Goal: Task Accomplishment & Management: Manage account settings

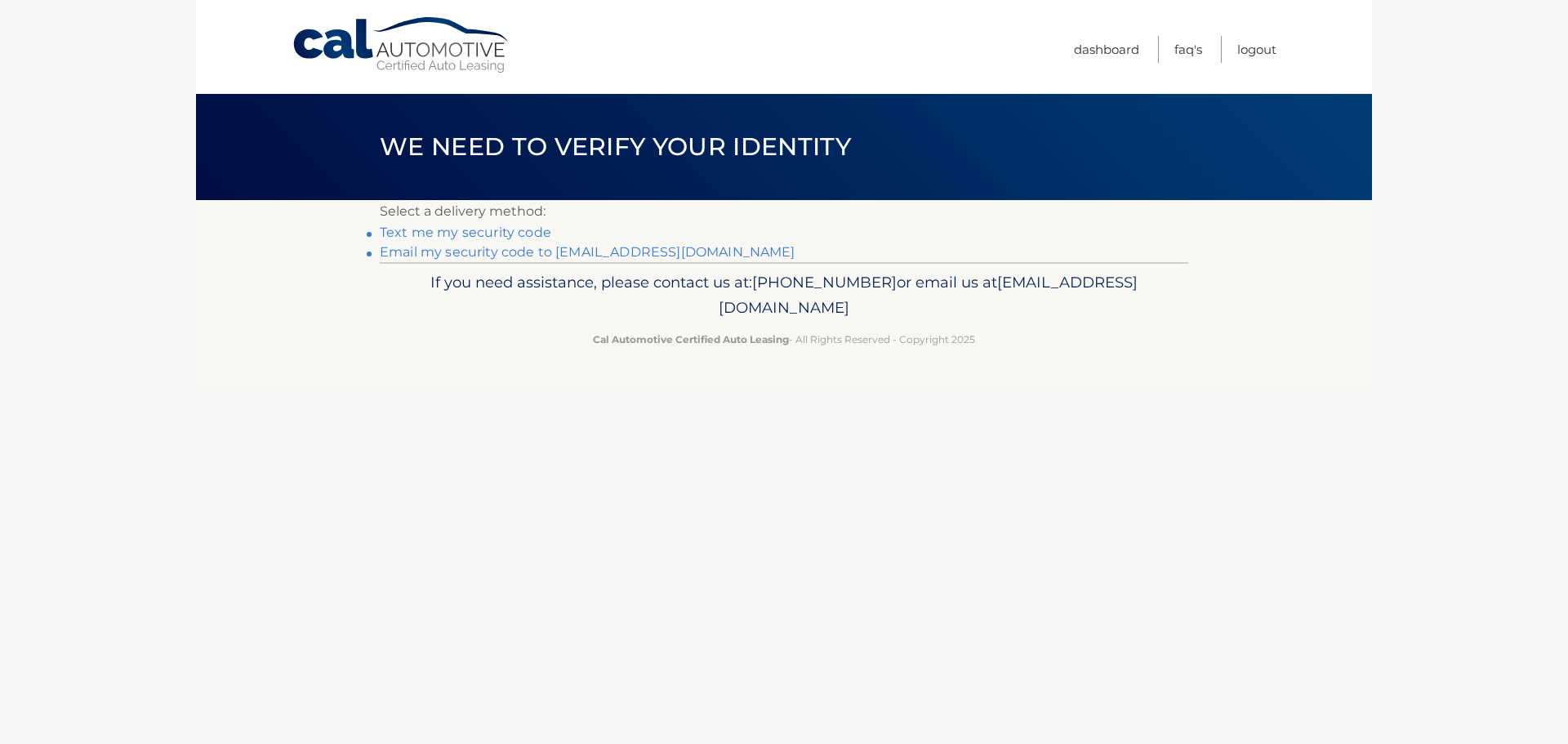
click at [544, 253] on link "Email my security code to m*********@calautomotive.com" at bounding box center [588, 251] width 416 height 16
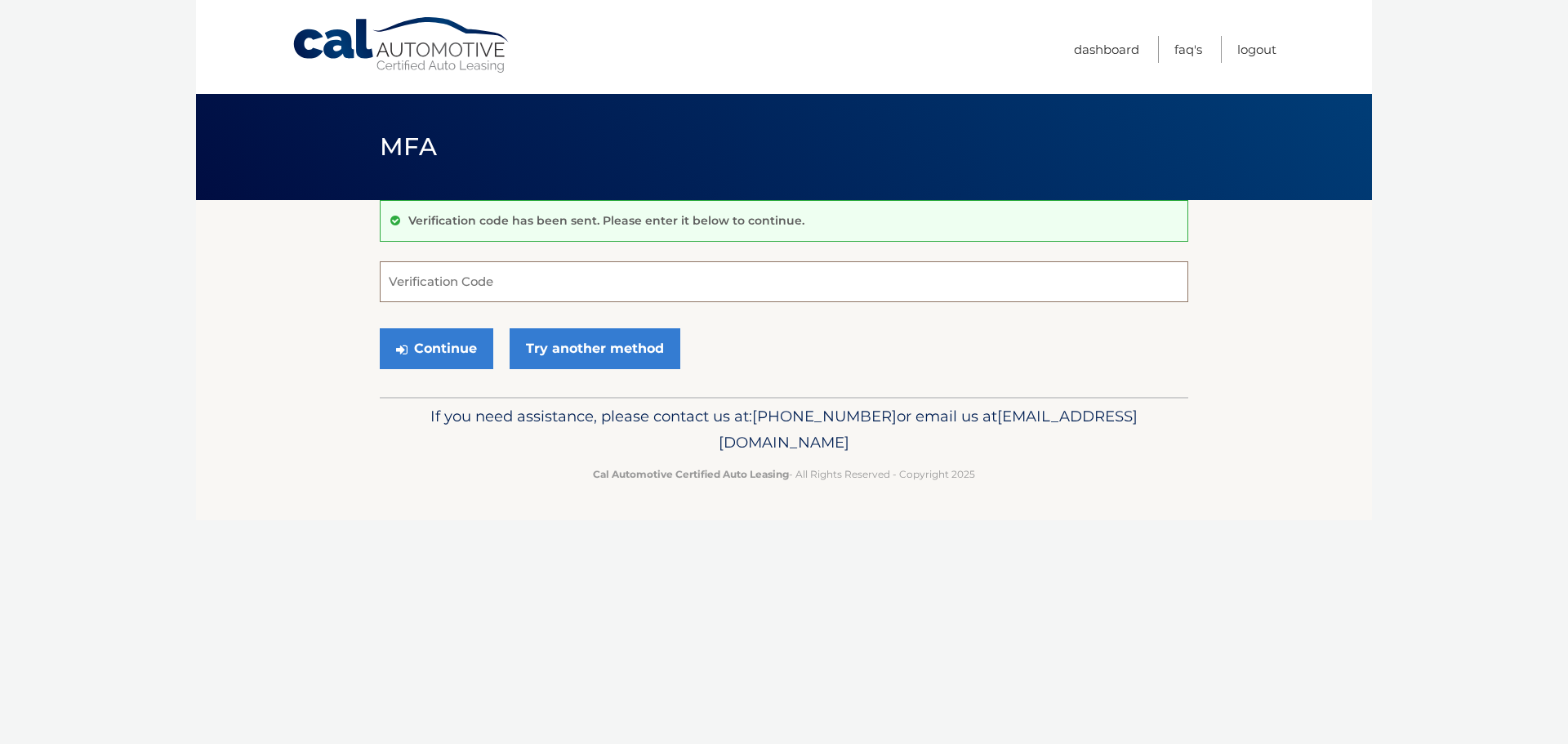
click at [413, 288] on input "Verification Code" at bounding box center [784, 282] width 809 height 41
type input "628792"
click at [443, 353] on button "Continue" at bounding box center [437, 348] width 113 height 41
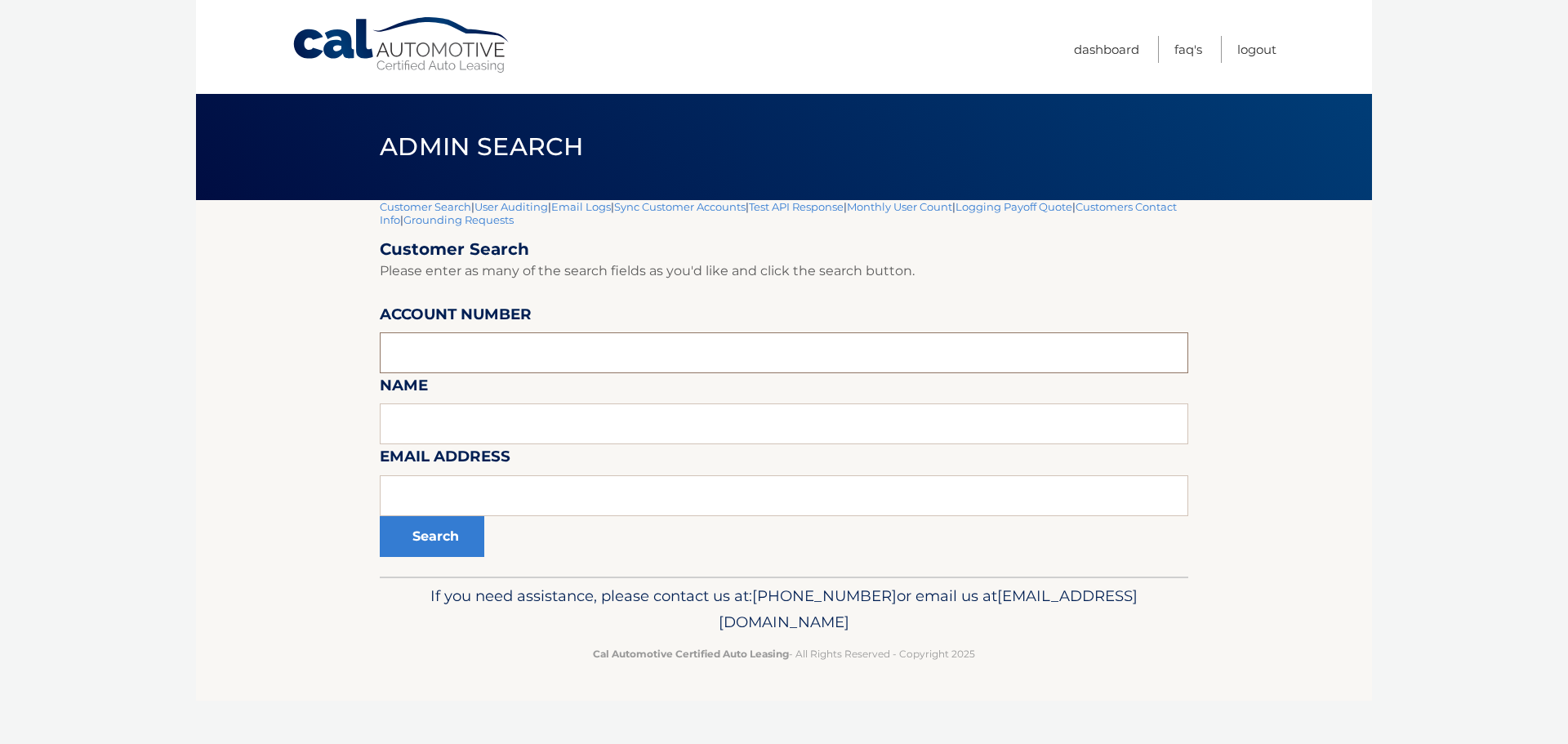
click at [447, 359] on input "text" at bounding box center [784, 353] width 809 height 41
type input "44456026404"
click at [435, 541] on button "Search" at bounding box center [432, 537] width 104 height 41
drag, startPoint x: 459, startPoint y: 352, endPoint x: 309, endPoint y: 368, distance: 150.9
click at [309, 368] on section "Customer Search | User Auditing | Email Logs | Sync Customer Accounts | Test AP…" at bounding box center [784, 388] width 1176 height 377
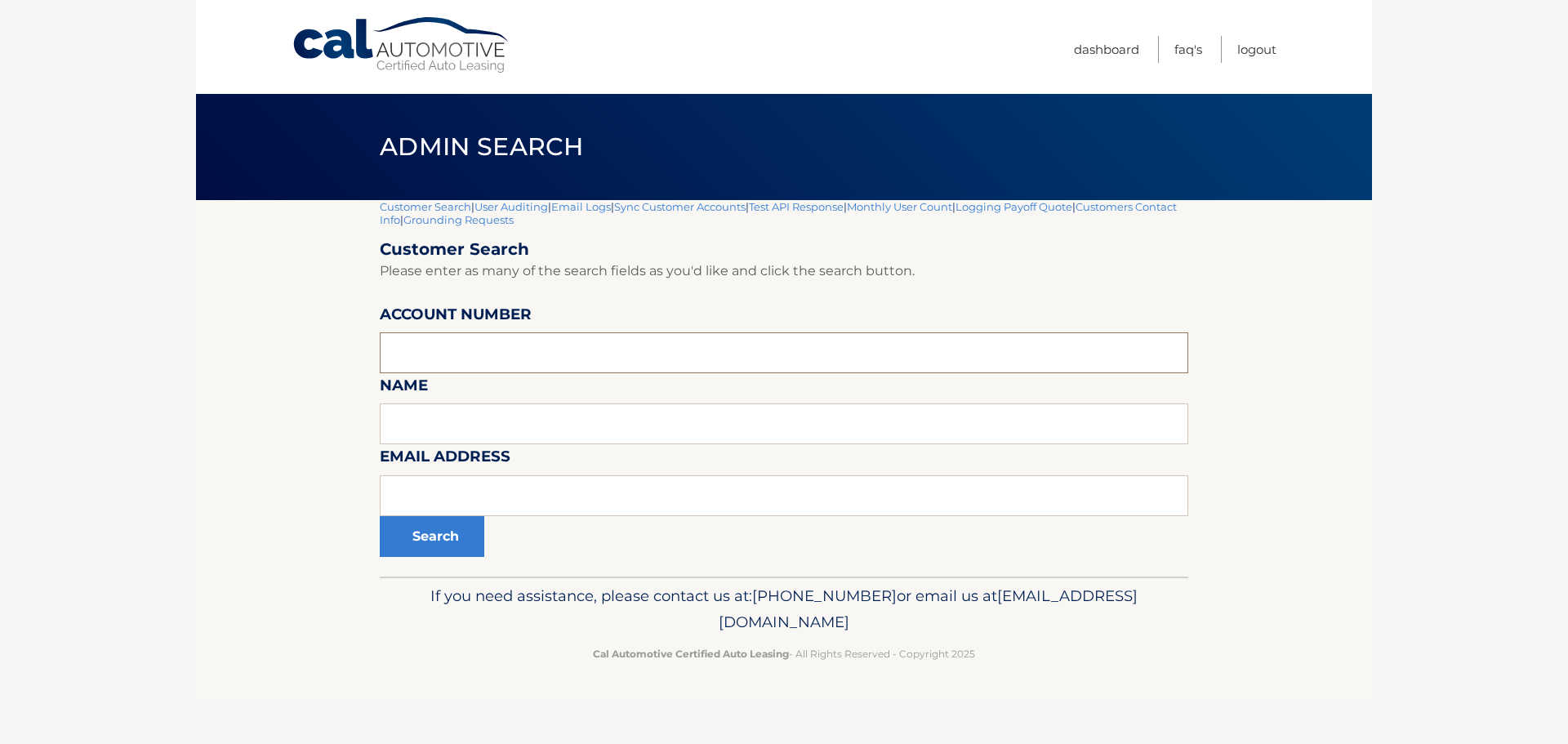
click at [440, 349] on input "text" at bounding box center [784, 353] width 809 height 41
type input "44455541498"
click at [436, 538] on button "Search" at bounding box center [432, 537] width 104 height 41
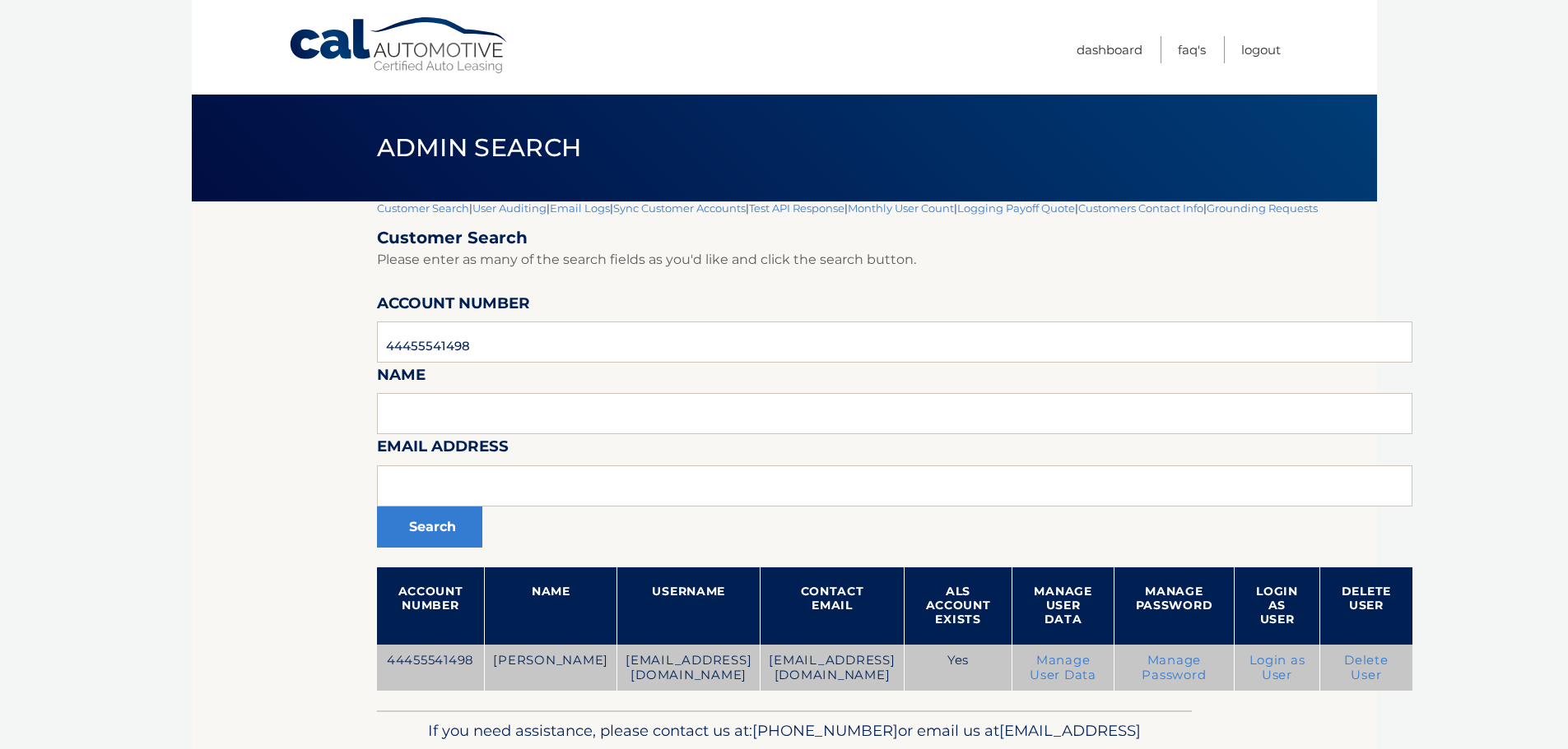
click at [1142, 672] on link "Manage Password" at bounding box center [1174, 668] width 64 height 29
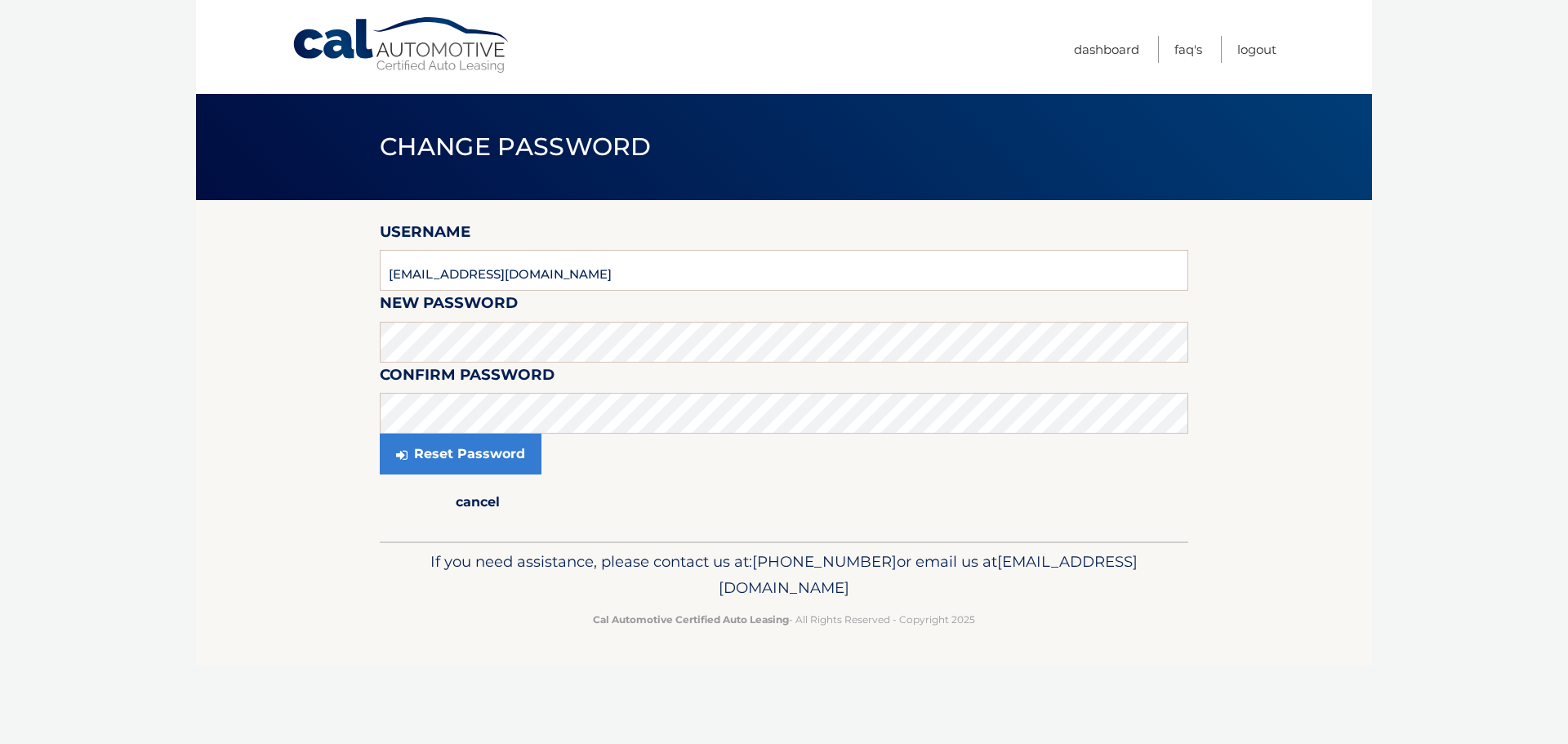
click at [423, 510] on link "cancel" at bounding box center [478, 502] width 196 height 39
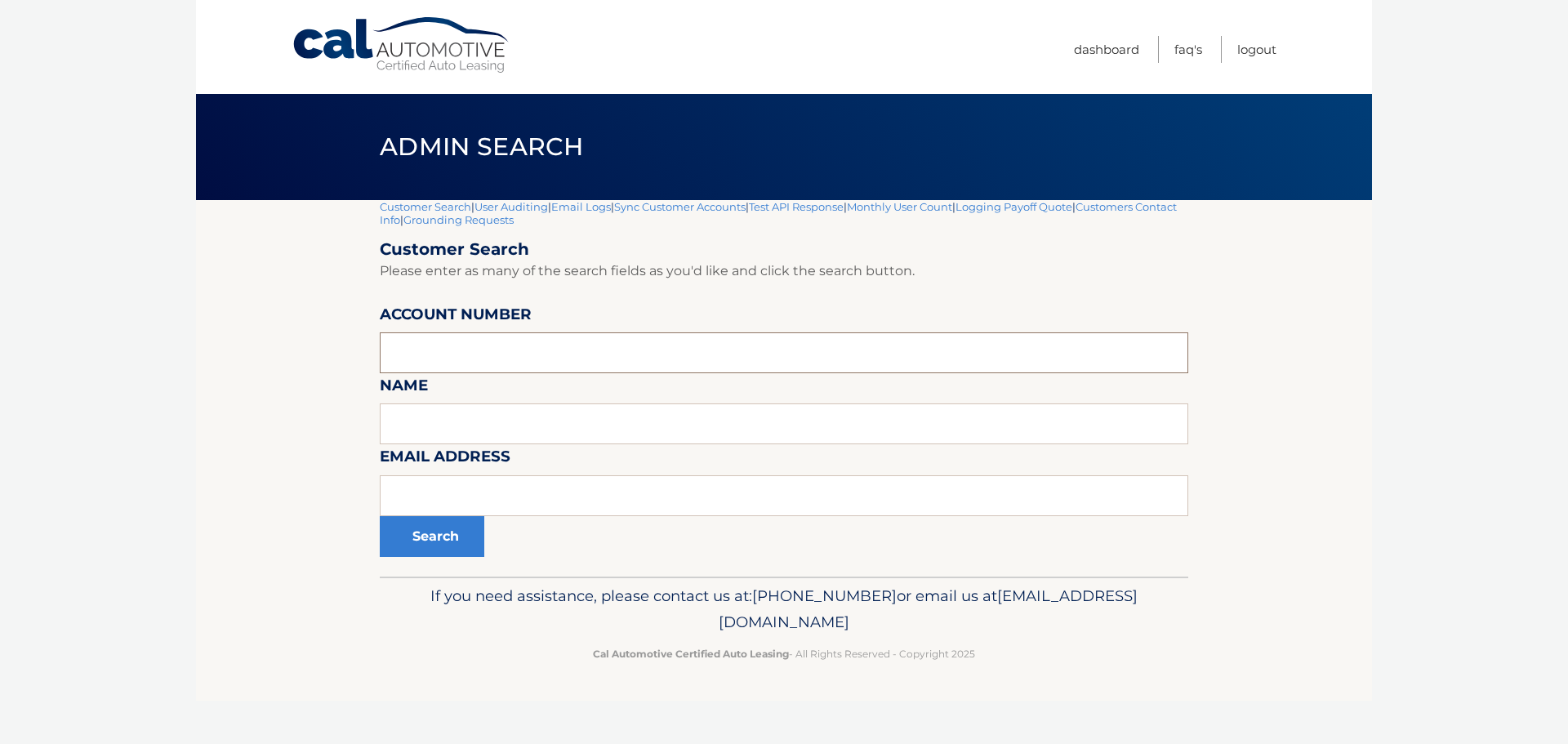
paste input "44455541498"
type input "44455541498"
click at [438, 541] on button "Search" at bounding box center [432, 537] width 104 height 41
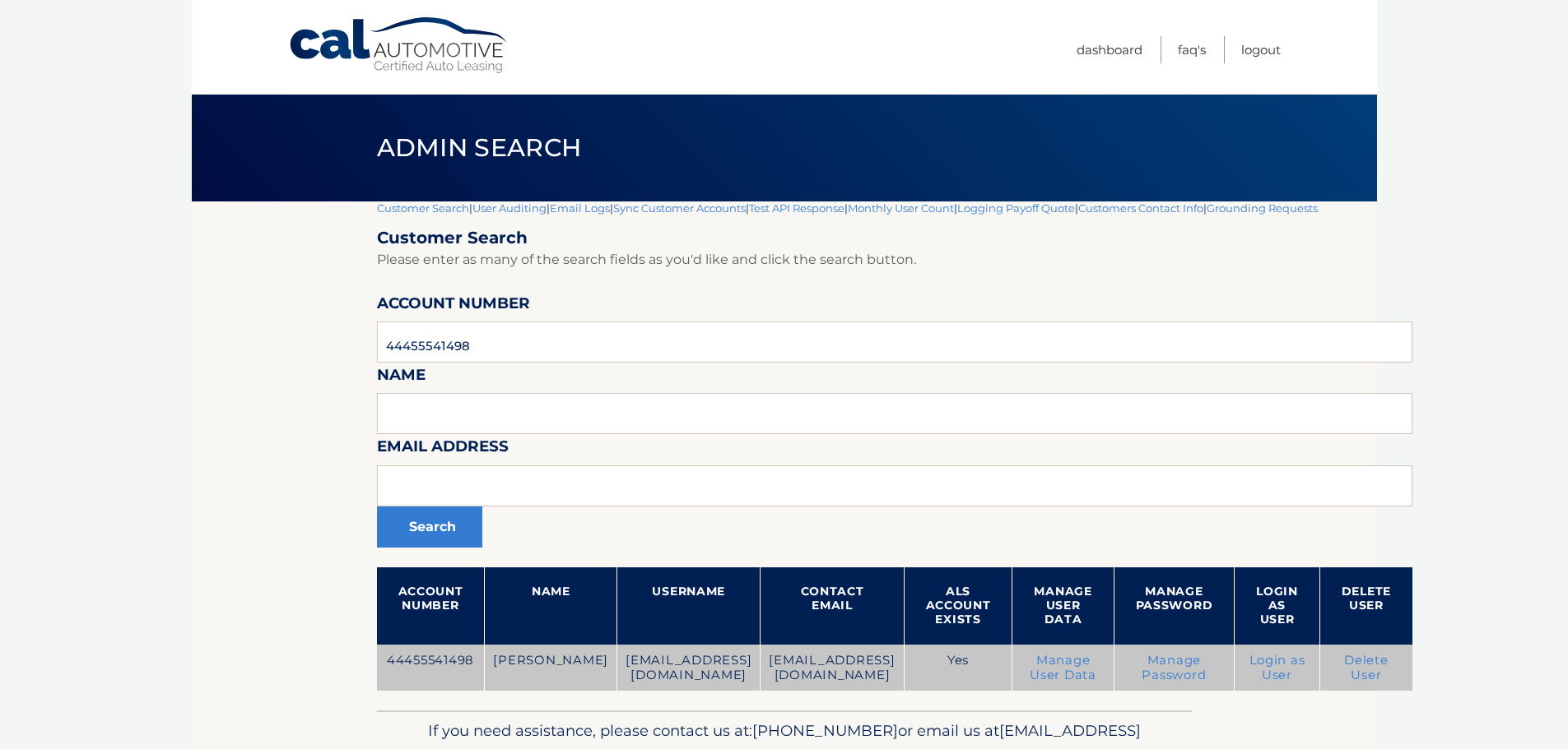
click at [1142, 671] on link "Manage Password" at bounding box center [1174, 668] width 64 height 29
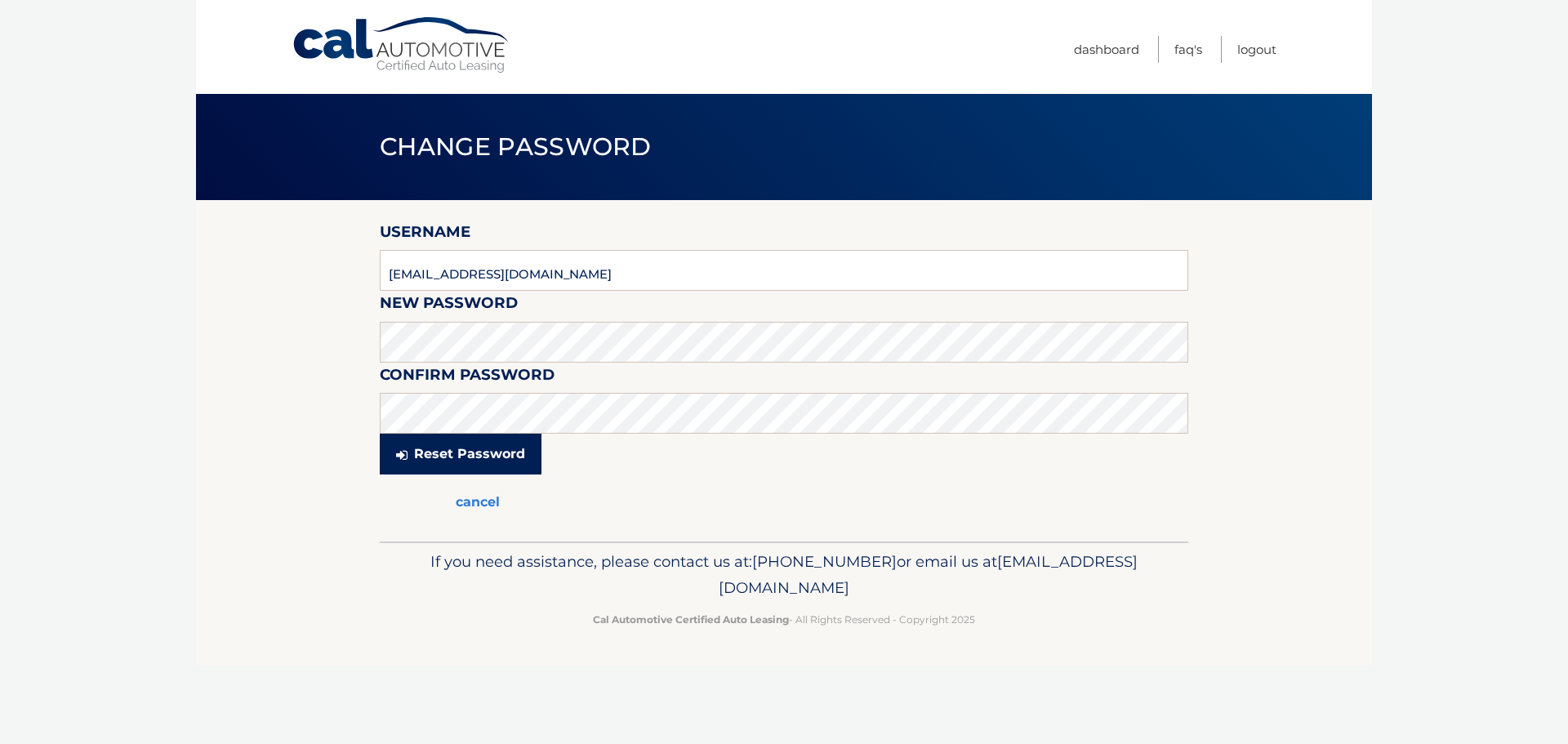
click at [436, 459] on button "Reset Password" at bounding box center [461, 454] width 162 height 41
